Goal: Task Accomplishment & Management: Manage account settings

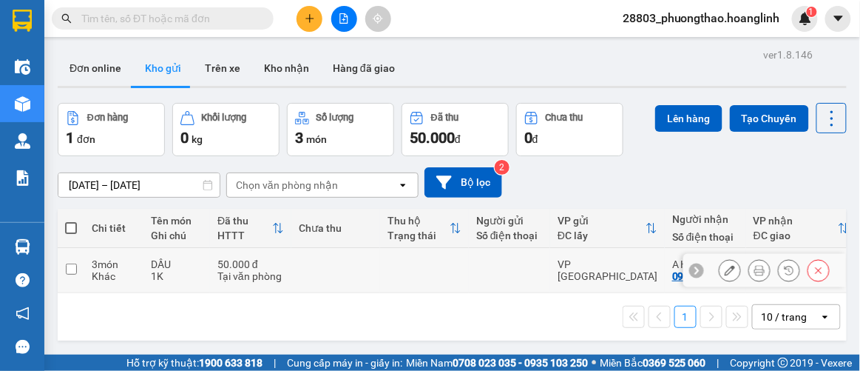
click at [755, 265] on icon at bounding box center [760, 270] width 10 height 10
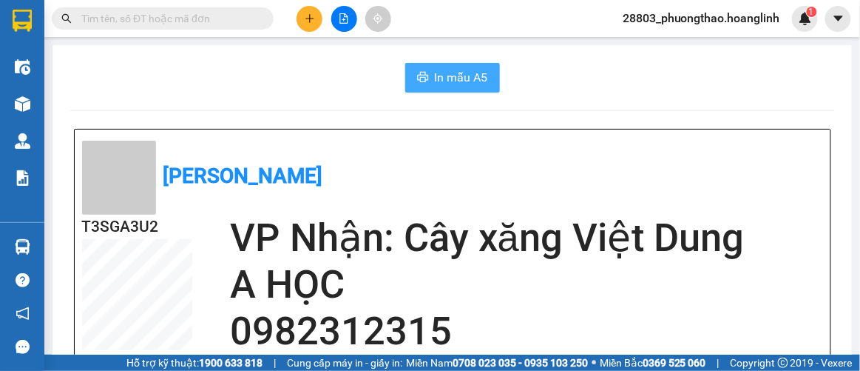
click at [466, 78] on span "In mẫu A5" at bounding box center [461, 77] width 53 height 18
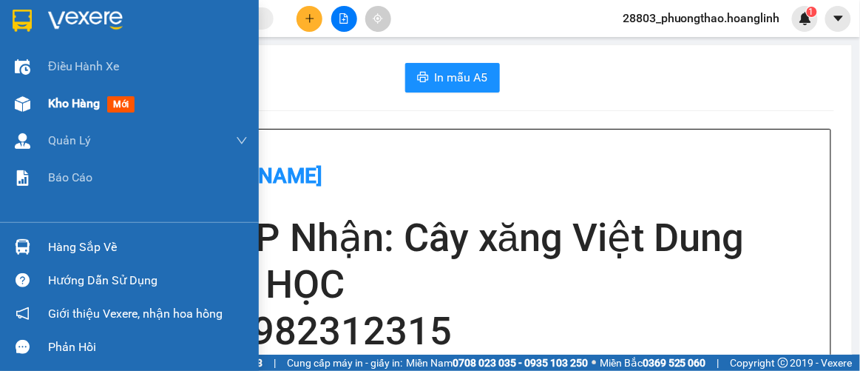
click at [81, 100] on span "Kho hàng" at bounding box center [74, 103] width 52 height 14
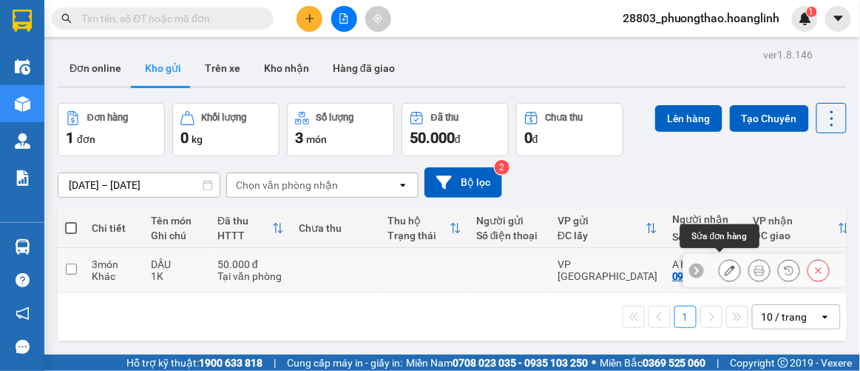
click at [725, 265] on icon at bounding box center [730, 270] width 10 height 10
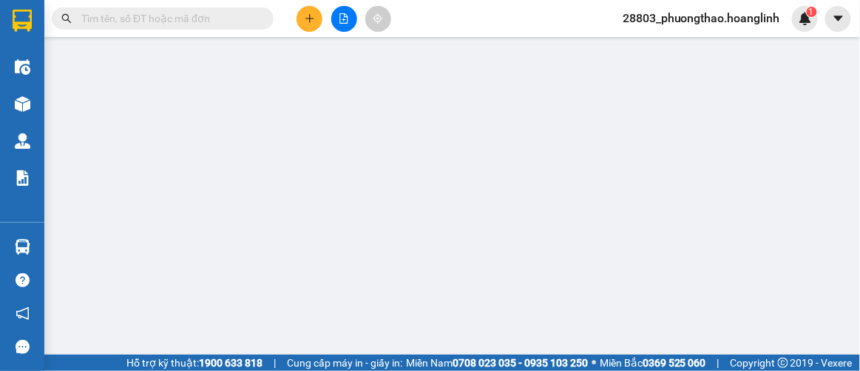
type input "0982312315"
type input "A HỌC"
type input "0"
type input "50.000"
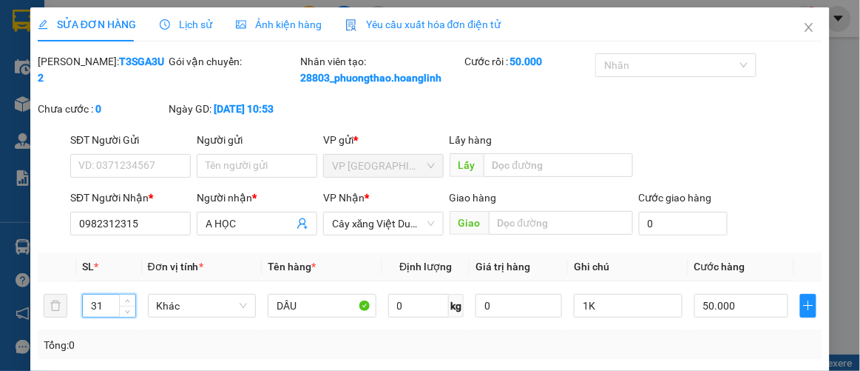
type input "3"
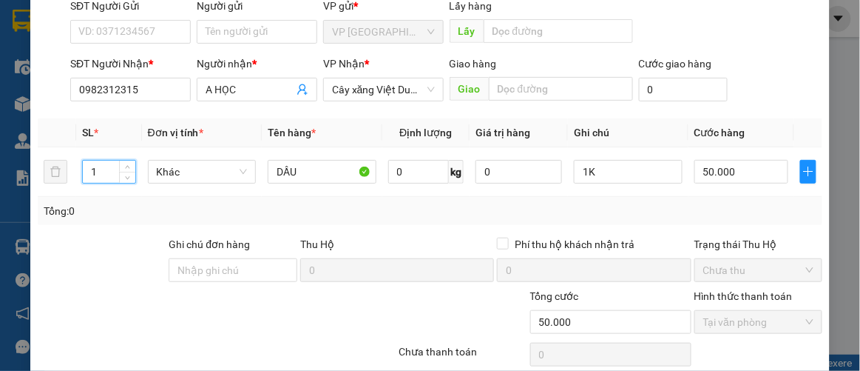
scroll to position [256, 0]
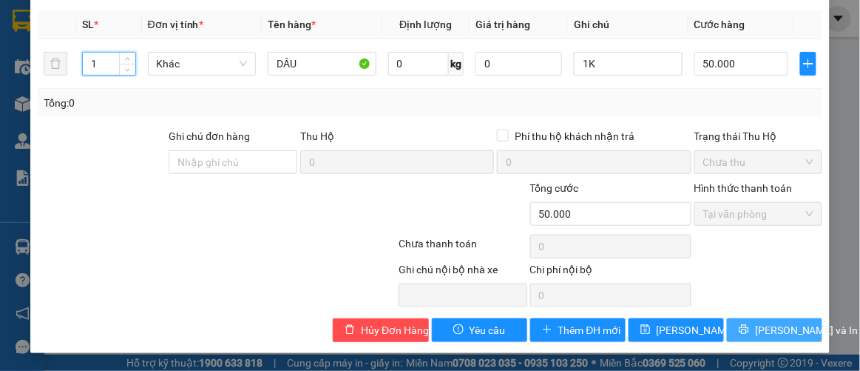
type input "1"
click at [757, 323] on span "[PERSON_NAME] và In" at bounding box center [807, 330] width 104 height 16
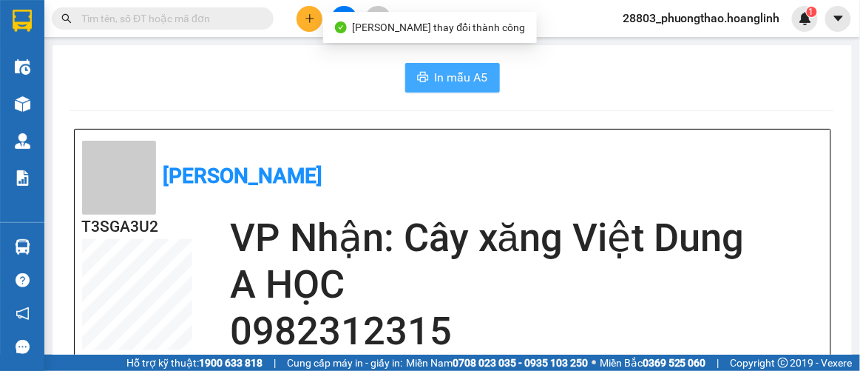
click at [446, 80] on span "In mẫu A5" at bounding box center [461, 77] width 53 height 18
